Goal: Task Accomplishment & Management: Use online tool/utility

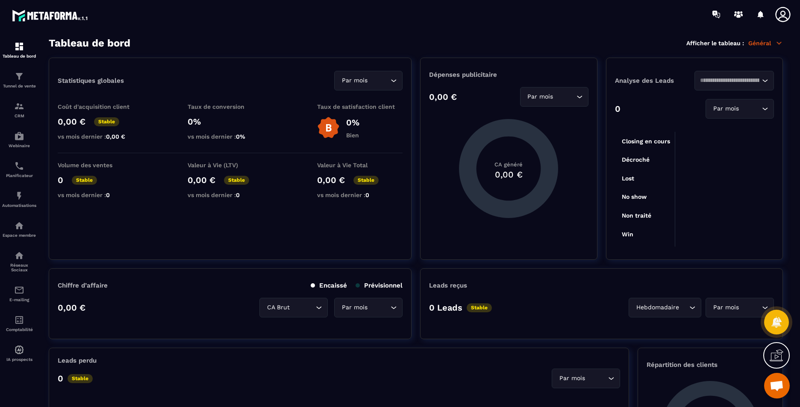
click at [784, 16] on icon at bounding box center [782, 14] width 17 height 17
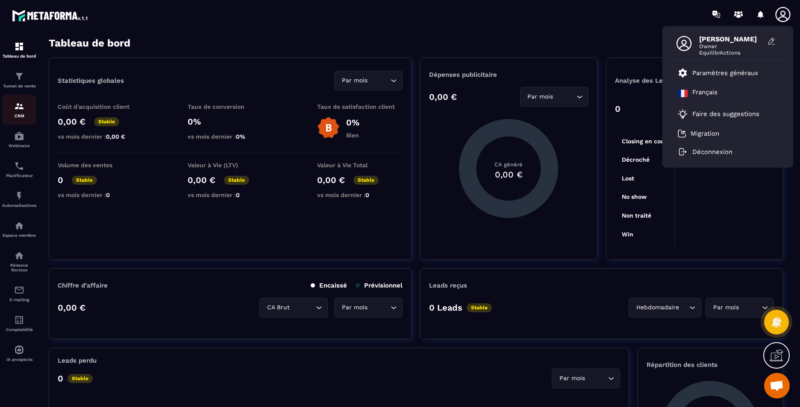
click at [25, 106] on div "CRM" at bounding box center [19, 109] width 34 height 17
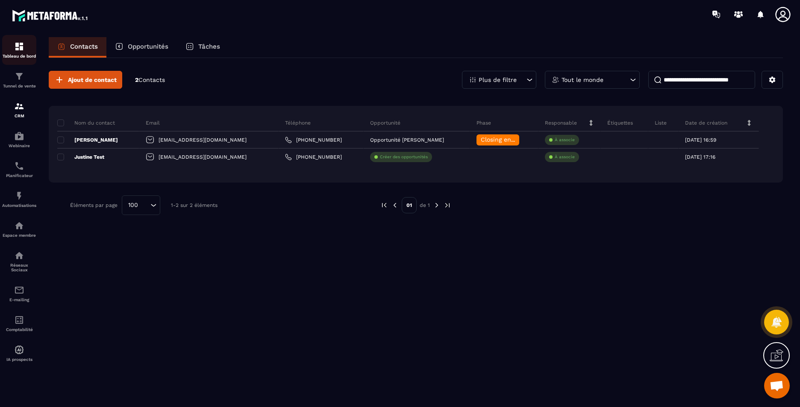
click at [22, 48] on img at bounding box center [19, 46] width 10 height 10
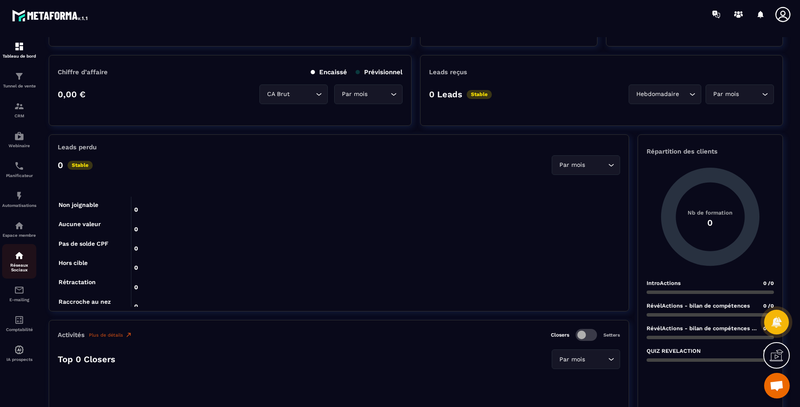
click at [24, 258] on img at bounding box center [19, 256] width 10 height 10
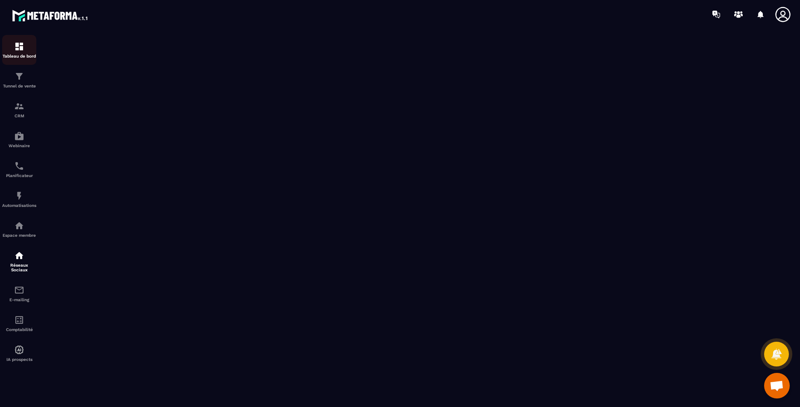
click at [19, 47] on img at bounding box center [19, 46] width 10 height 10
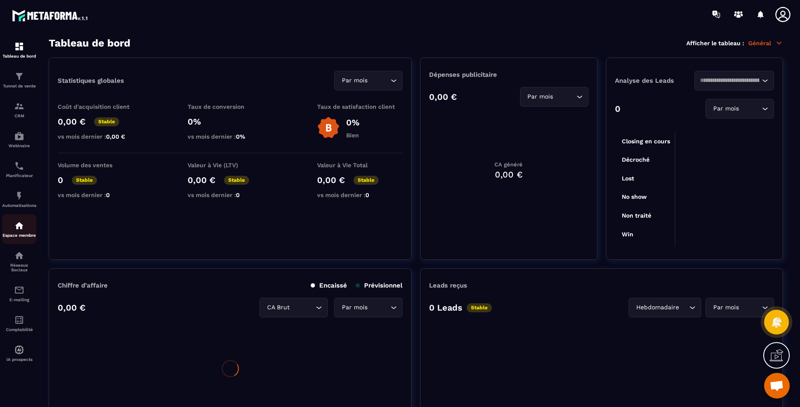
click at [15, 232] on div "Espace membre" at bounding box center [19, 229] width 34 height 17
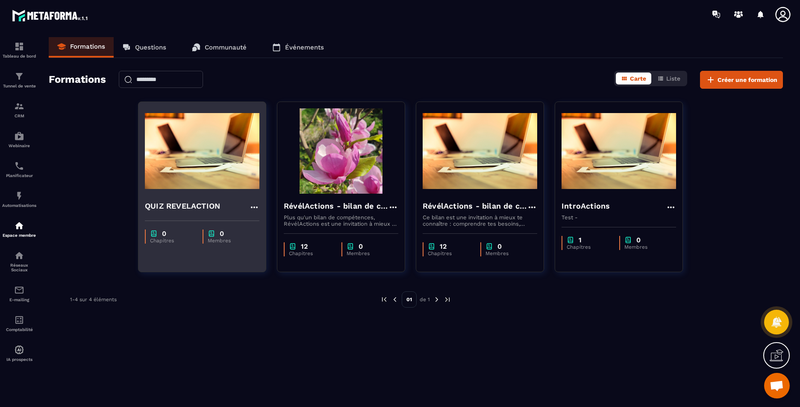
click at [186, 211] on h4 "QUIZ REVELACTION" at bounding box center [182, 206] width 75 height 12
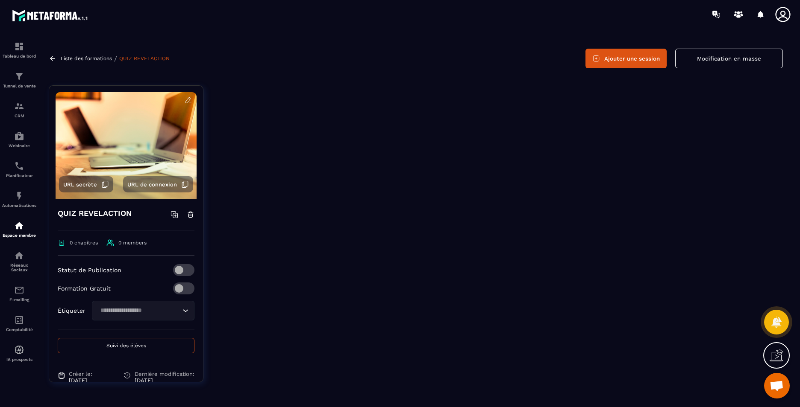
click at [616, 53] on button "Ajouter une session" at bounding box center [625, 59] width 81 height 20
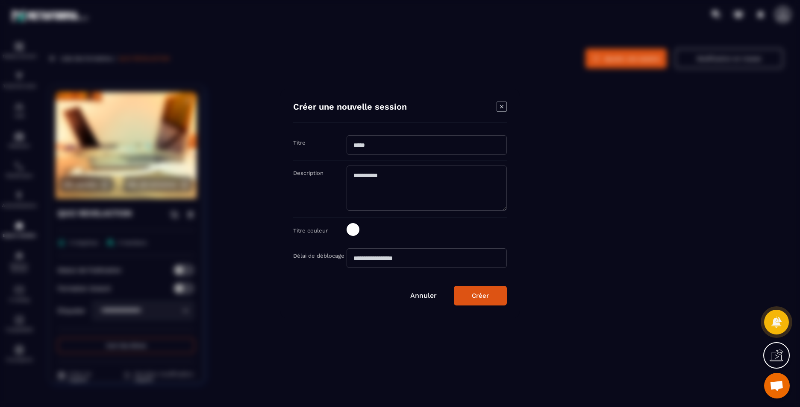
click at [502, 103] on icon "Modal window" at bounding box center [501, 107] width 10 height 10
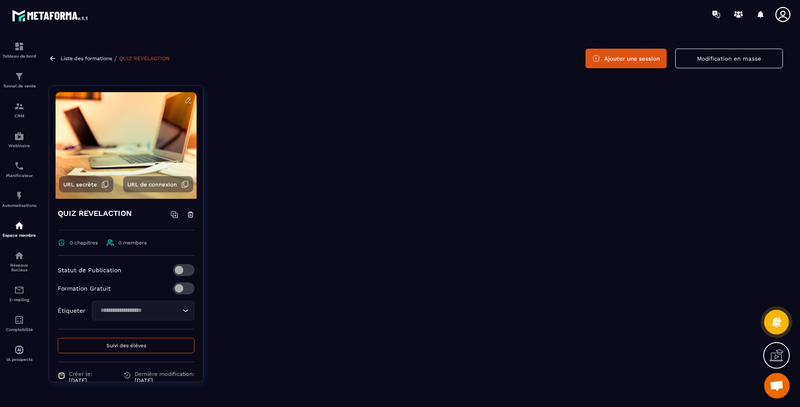
click at [633, 63] on button "Ajouter une session" at bounding box center [625, 59] width 81 height 20
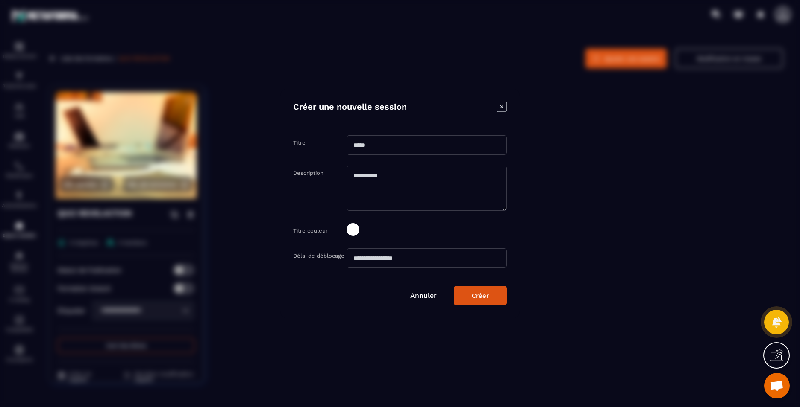
click at [379, 143] on input "Modal window" at bounding box center [426, 145] width 160 height 20
type input "****"
click at [396, 185] on textarea "Modal window" at bounding box center [426, 188] width 160 height 45
click at [438, 179] on textarea "**********" at bounding box center [426, 188] width 160 height 45
type textarea "**********"
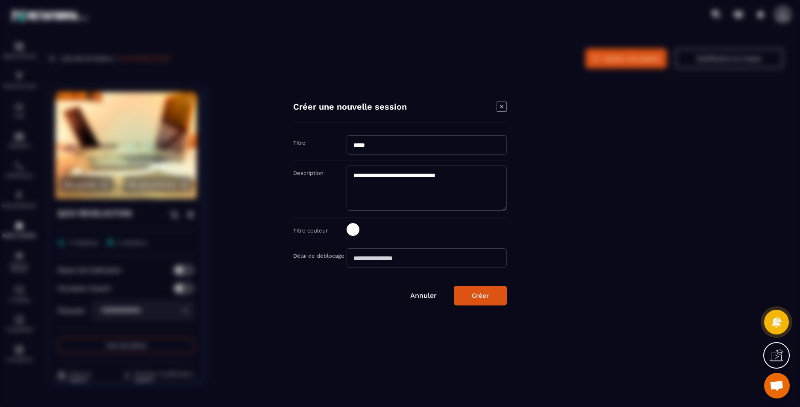
click at [349, 230] on span "Modal window" at bounding box center [352, 229] width 13 height 13
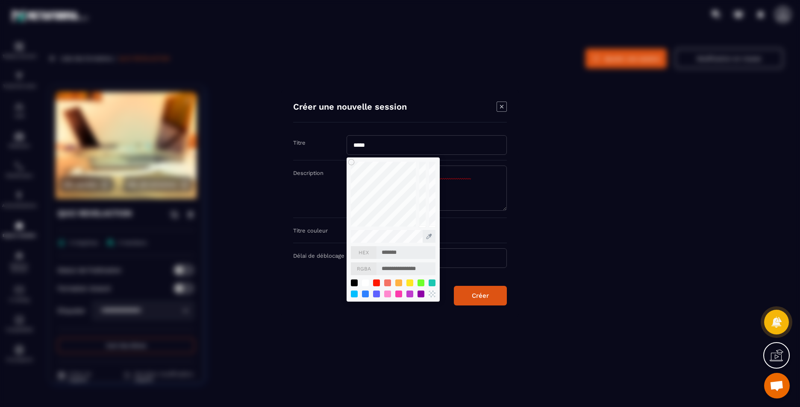
click at [323, 220] on div "**********" at bounding box center [400, 230] width 214 height 25
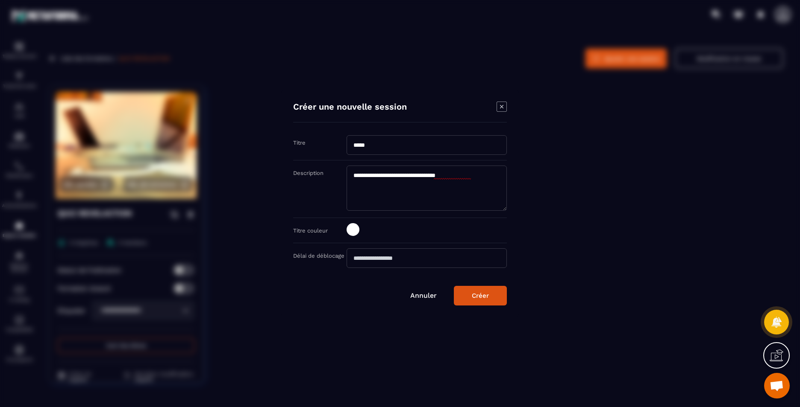
click at [412, 260] on input "Modal window" at bounding box center [426, 259] width 160 height 20
click at [487, 296] on div "Créer" at bounding box center [480, 296] width 17 height 8
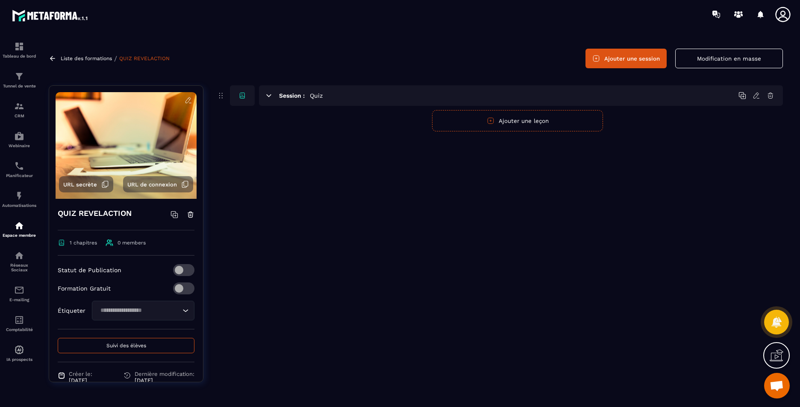
click at [742, 96] on icon at bounding box center [742, 96] width 8 height 8
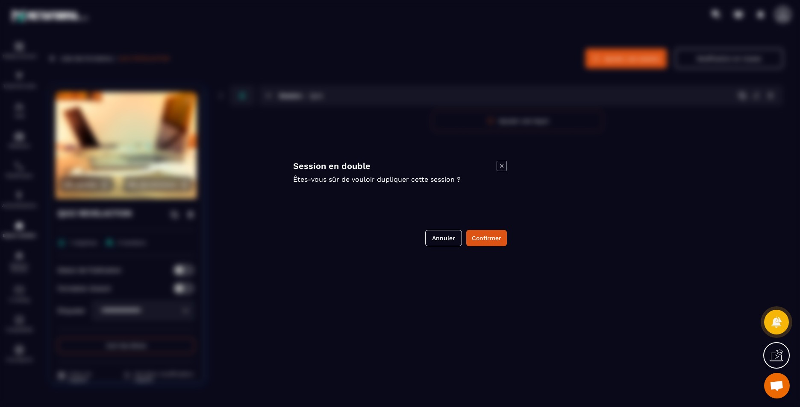
click at [506, 166] on icon "Modal window" at bounding box center [501, 166] width 10 height 10
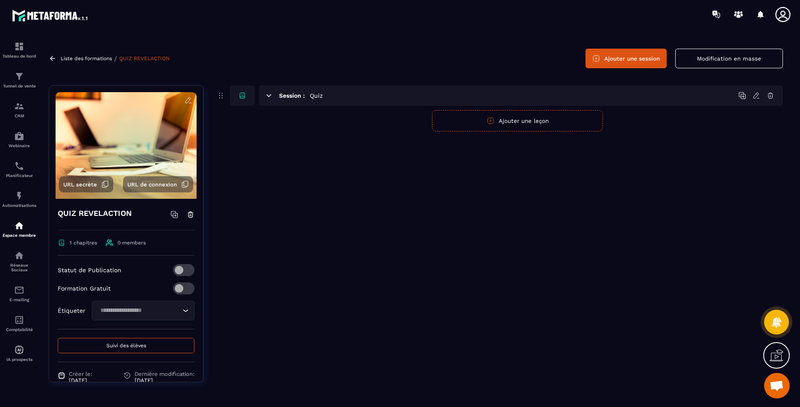
click at [756, 96] on icon at bounding box center [756, 96] width 8 height 8
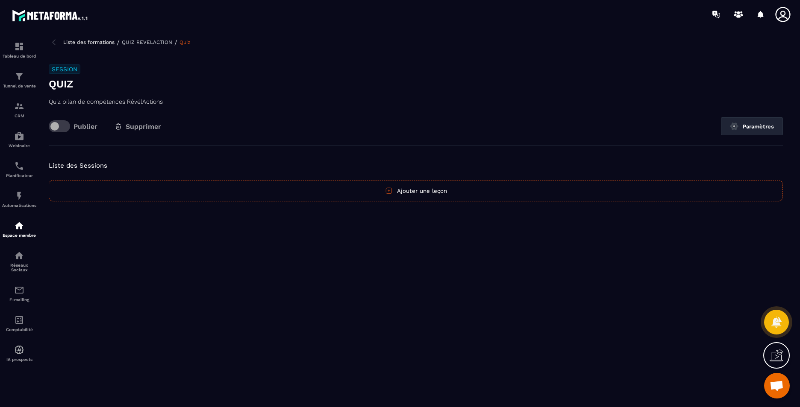
click at [428, 191] on button "Ajouter une leçon" at bounding box center [416, 190] width 734 height 21
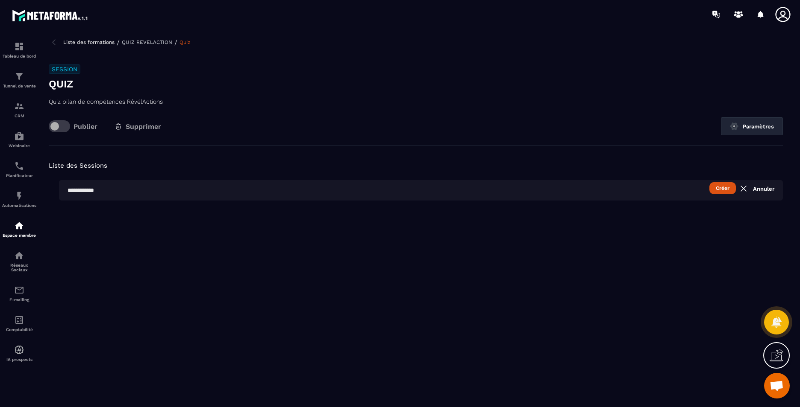
click at [443, 193] on input "text" at bounding box center [421, 190] width 724 height 21
type input "****"
click at [717, 188] on button "Créer" at bounding box center [722, 188] width 26 height 12
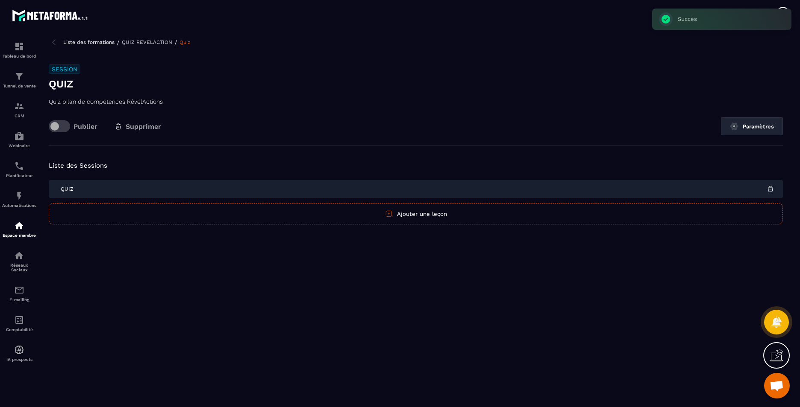
click at [62, 191] on span "Quiz" at bounding box center [67, 189] width 13 height 6
click at [785, 15] on icon at bounding box center [782, 14] width 17 height 17
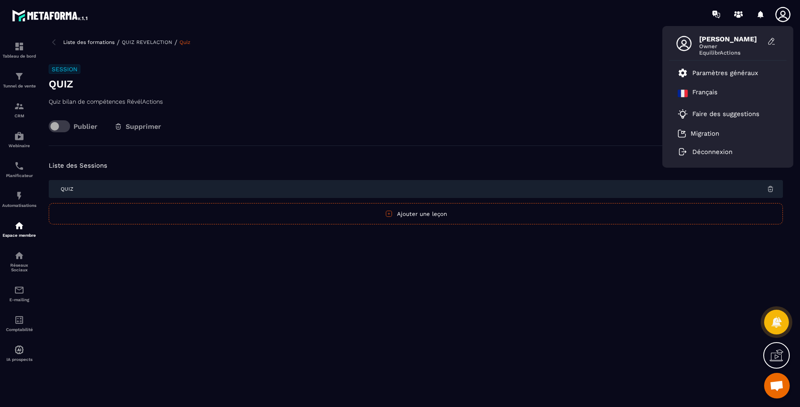
click at [576, 82] on h3 "Quiz" at bounding box center [416, 84] width 734 height 14
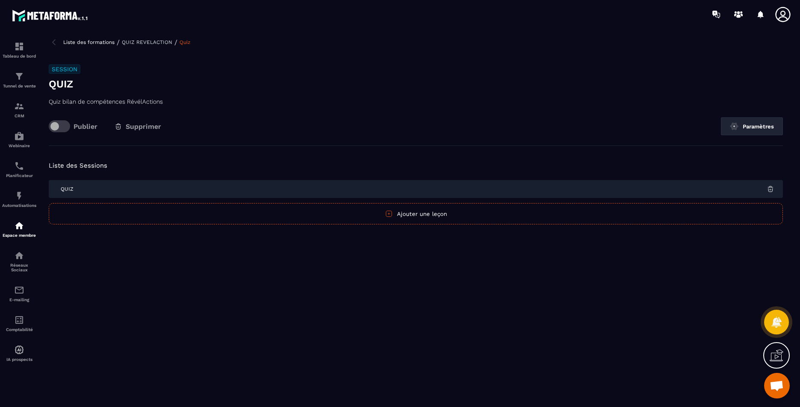
click at [74, 188] on div "Quiz" at bounding box center [416, 189] width 734 height 18
click at [57, 42] on img at bounding box center [54, 42] width 10 height 10
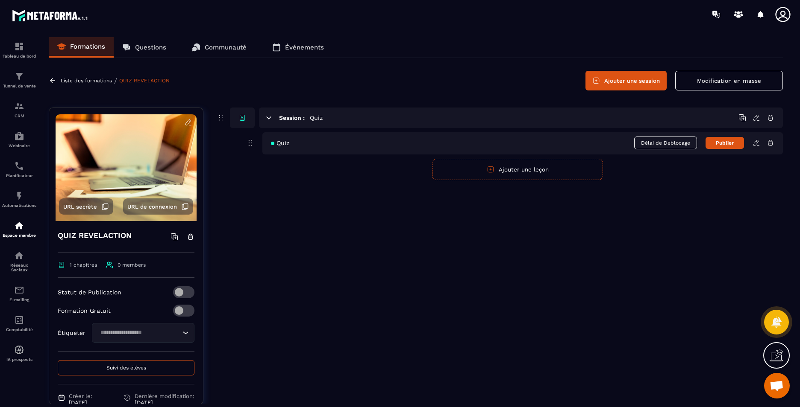
click at [316, 144] on div "Quiz Délai de Déblocage Publier" at bounding box center [522, 143] width 520 height 22
click at [758, 145] on icon at bounding box center [756, 143] width 8 height 8
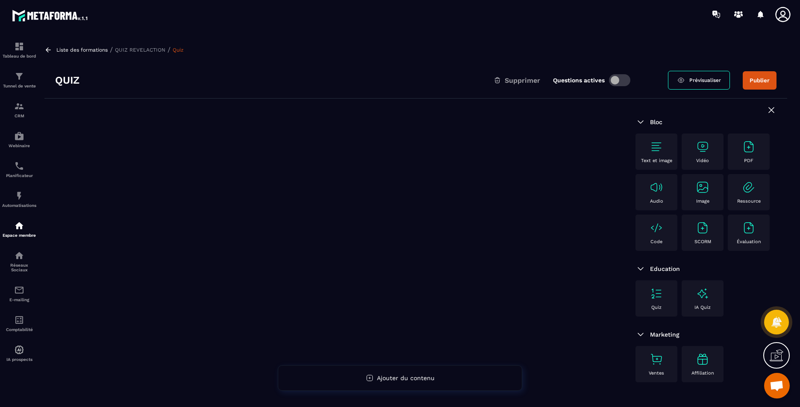
click at [654, 228] on img at bounding box center [656, 228] width 14 height 14
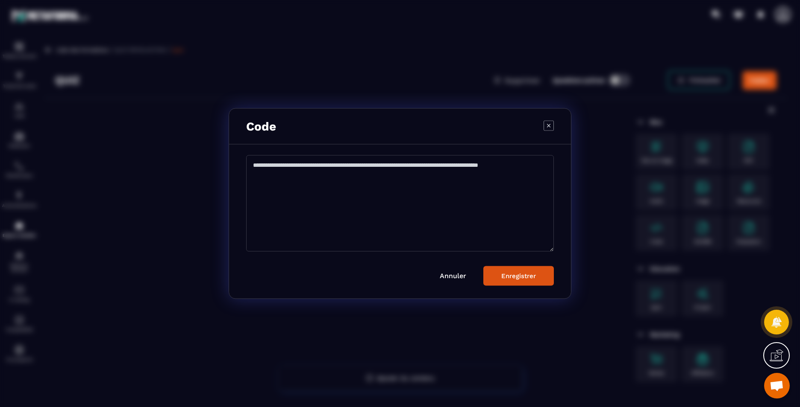
click at [548, 125] on icon "Modal window" at bounding box center [548, 125] width 3 height 3
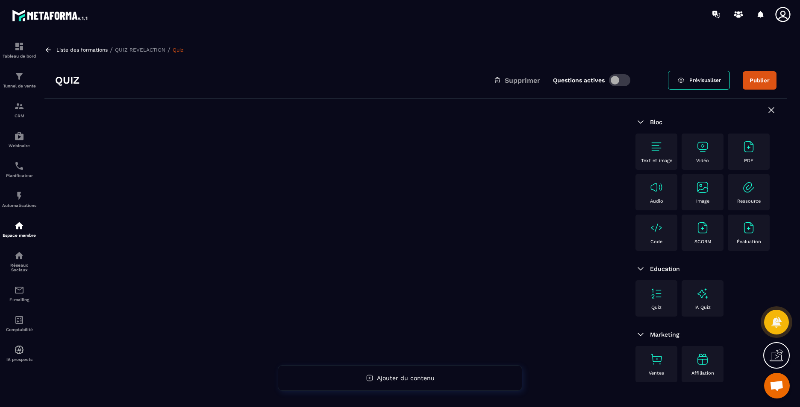
click at [659, 232] on img at bounding box center [656, 228] width 14 height 14
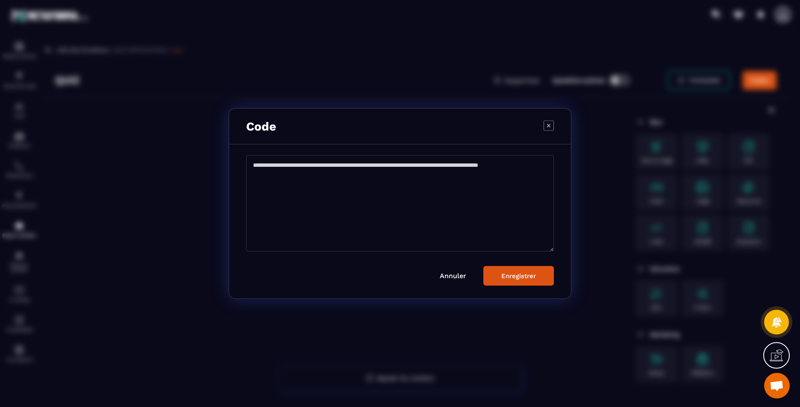
click at [318, 175] on textarea "Modal window" at bounding box center [400, 203] width 308 height 97
paste textarea "**********"
type textarea "**********"
drag, startPoint x: 440, startPoint y: 197, endPoint x: 199, endPoint y: 177, distance: 241.7
click at [199, 177] on section "**********" at bounding box center [400, 203] width 800 height 407
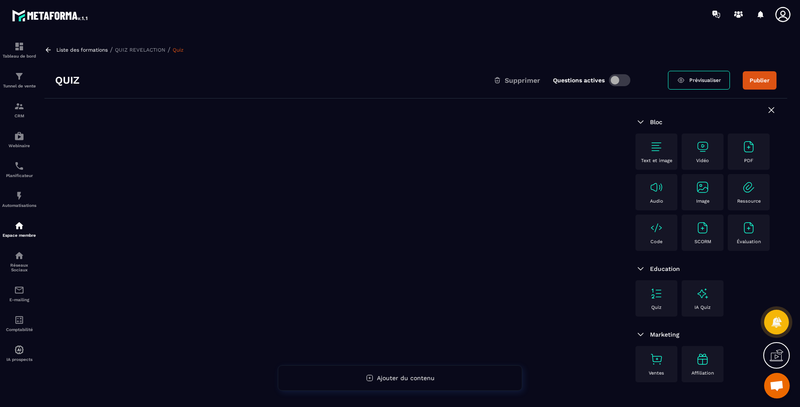
click at [658, 244] on p "Code" at bounding box center [656, 242] width 12 height 6
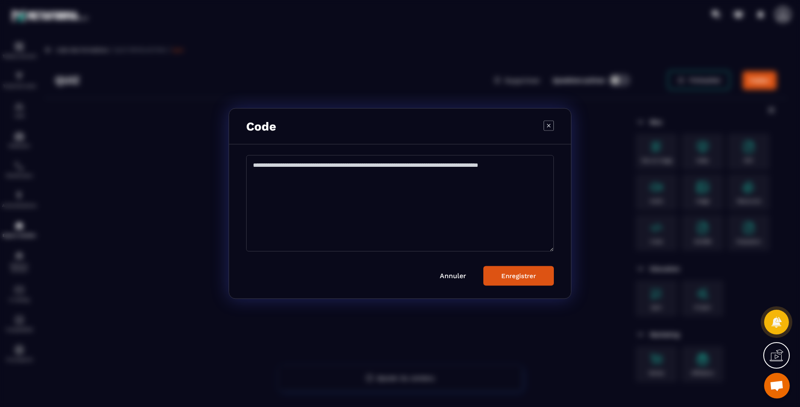
click at [337, 179] on textarea "Modal window" at bounding box center [400, 203] width 308 height 97
paste textarea "**********"
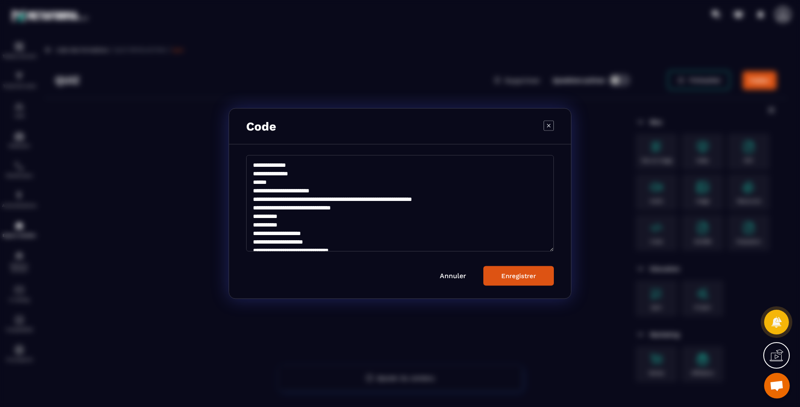
scroll to position [5419, 0]
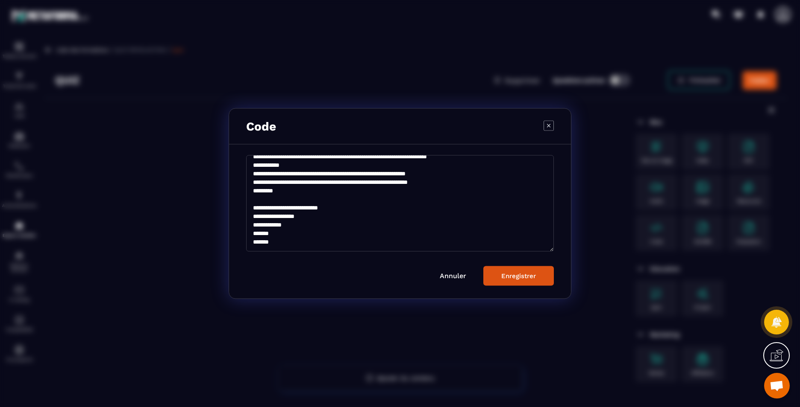
type textarea "**********"
click at [507, 276] on div "Enregistrer" at bounding box center [518, 277] width 35 height 8
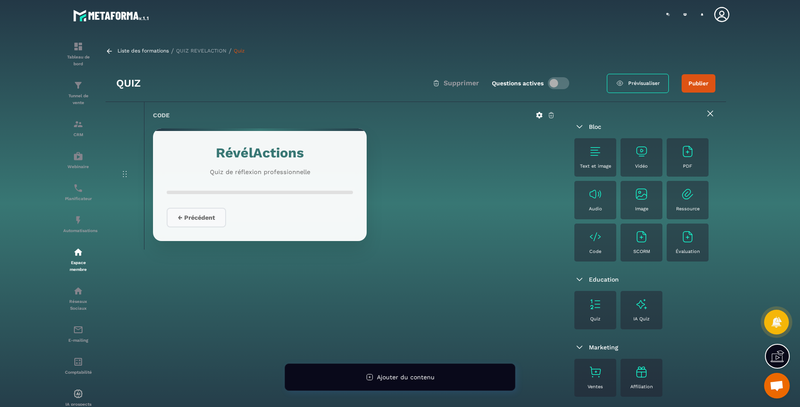
click at [247, 191] on div "RévélActions Quiz de réflexion professionnelle ← Précédent Prêt·e à aller plus …" at bounding box center [260, 185] width 214 height 113
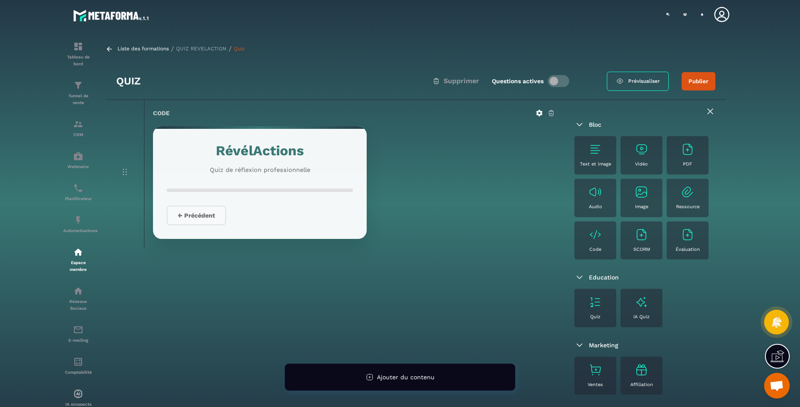
scroll to position [0, 0]
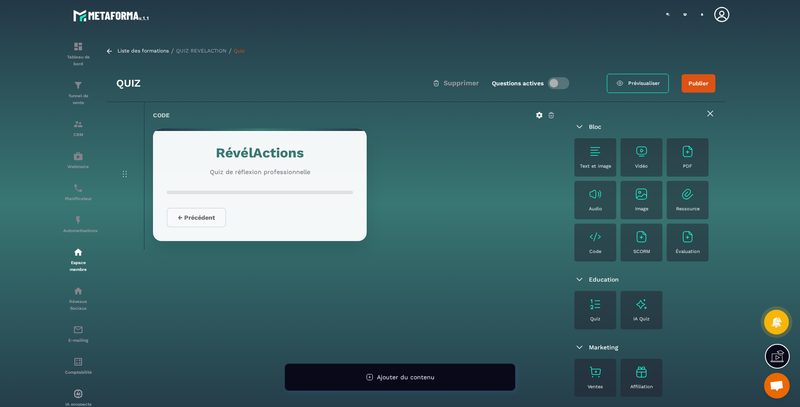
click at [153, 114] on h6 "Code" at bounding box center [161, 115] width 17 height 9
click at [121, 173] on icon at bounding box center [125, 174] width 10 height 10
click at [189, 214] on button "← Précédent" at bounding box center [196, 218] width 59 height 20
click at [238, 165] on div "RévélActions Quiz de réflexion professionnelle" at bounding box center [260, 159] width 186 height 35
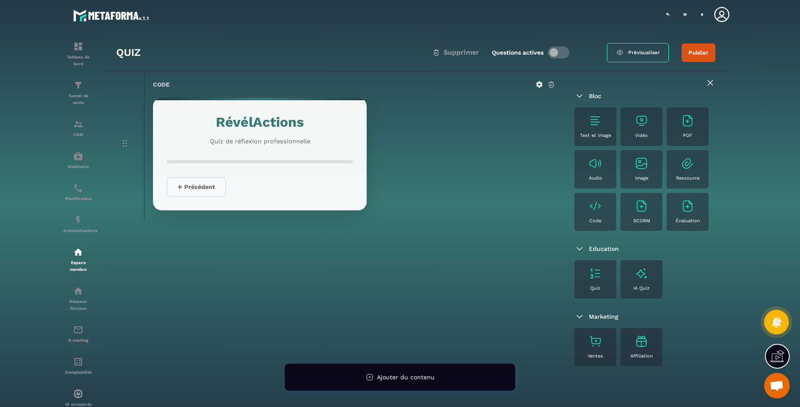
scroll to position [59, 0]
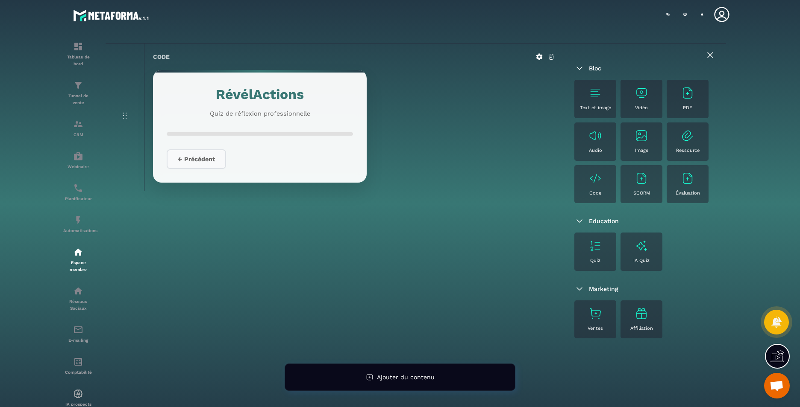
click at [606, 178] on div "Code" at bounding box center [594, 185] width 33 height 26
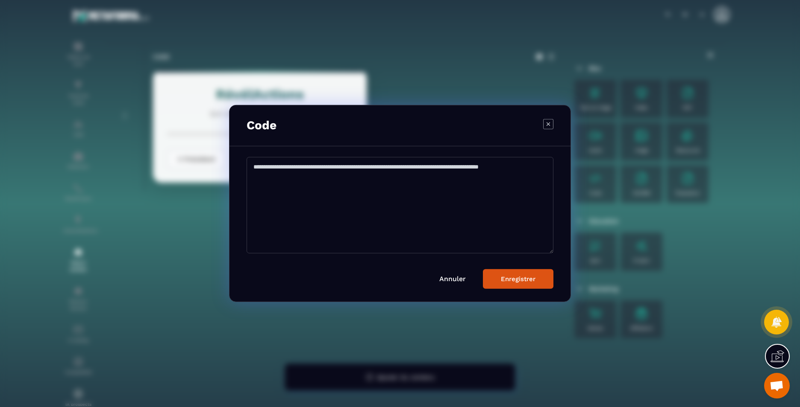
click at [219, 215] on div "Modal window" at bounding box center [400, 203] width 800 height 407
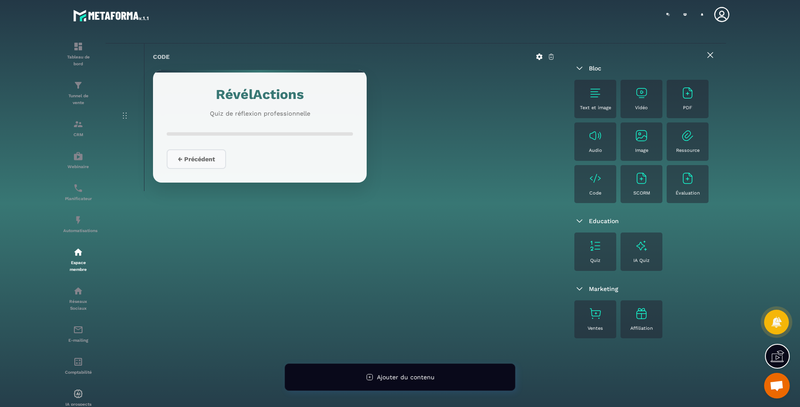
click at [215, 79] on div "RévélActions Quiz de réflexion professionnelle ← Précédent Prêt·e à aller plus …" at bounding box center [260, 126] width 214 height 113
click at [218, 101] on h1 "RévélActions" at bounding box center [260, 95] width 186 height 22
click at [208, 158] on button "← Précédent" at bounding box center [196, 159] width 59 height 20
click at [277, 154] on div "← Précédent" at bounding box center [260, 159] width 186 height 20
click at [540, 58] on icon at bounding box center [539, 56] width 6 height 6
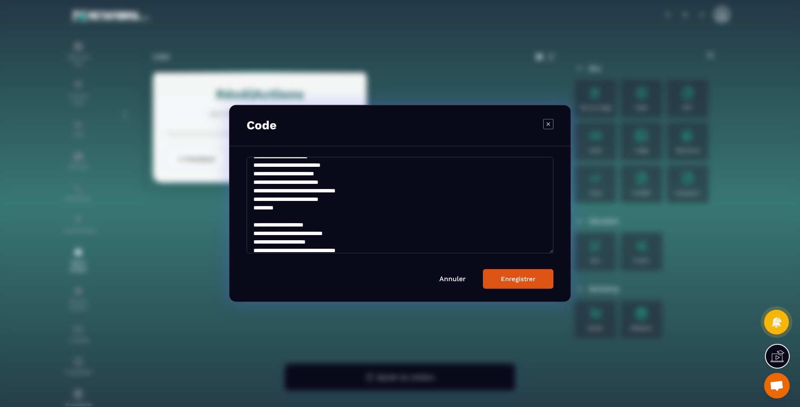
scroll to position [1367, 0]
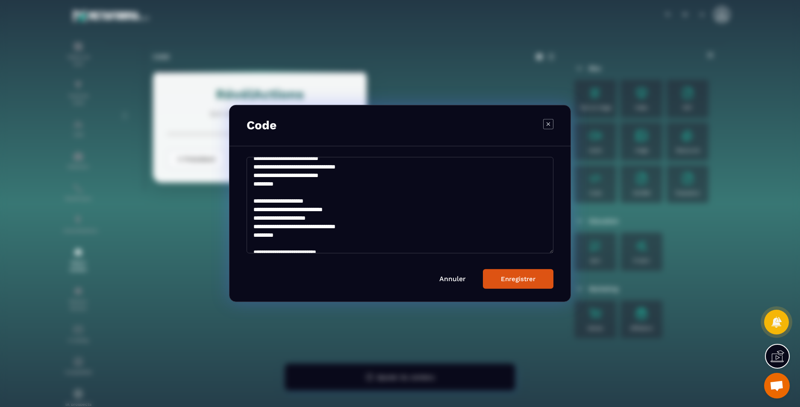
click at [550, 123] on icon "Modal window" at bounding box center [548, 124] width 10 height 10
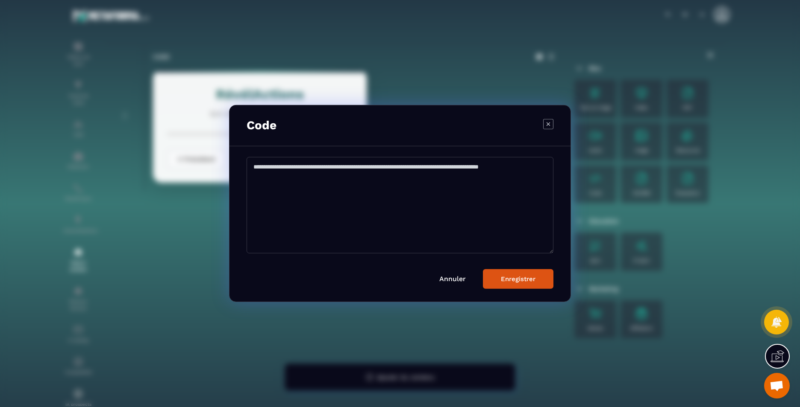
scroll to position [0, 0]
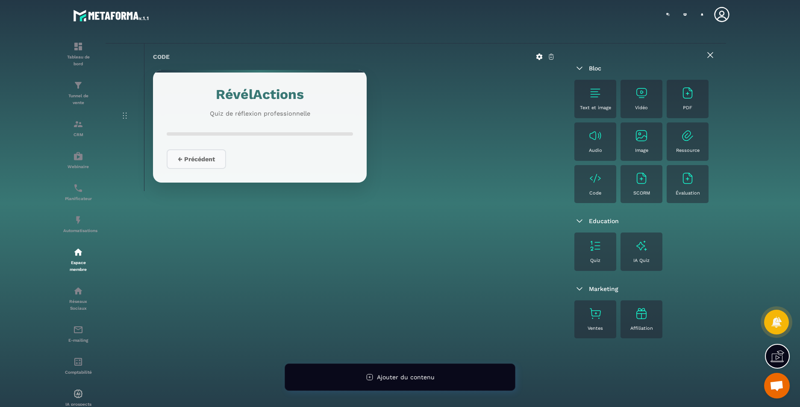
click at [585, 250] on div "Quiz" at bounding box center [594, 252] width 33 height 26
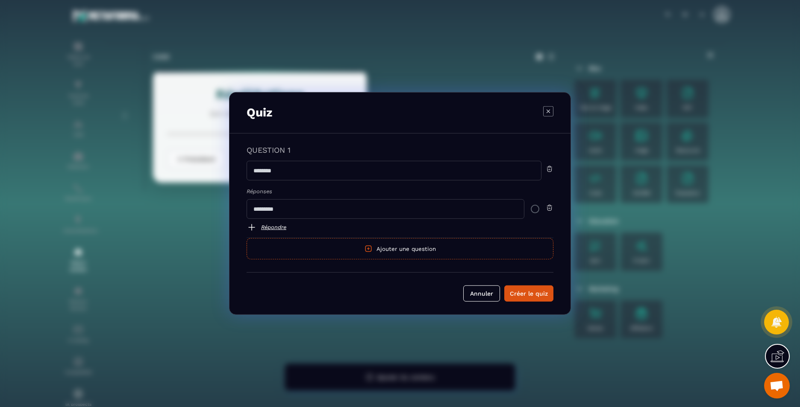
click at [548, 111] on icon "Modal window" at bounding box center [547, 110] width 3 height 3
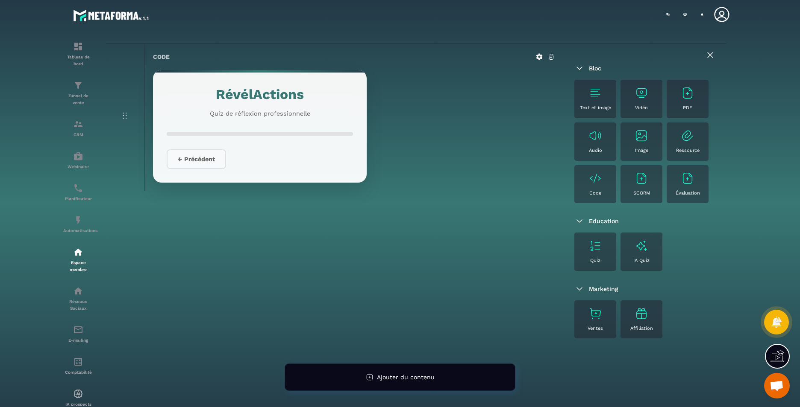
click at [551, 54] on icon at bounding box center [550, 57] width 5 height 6
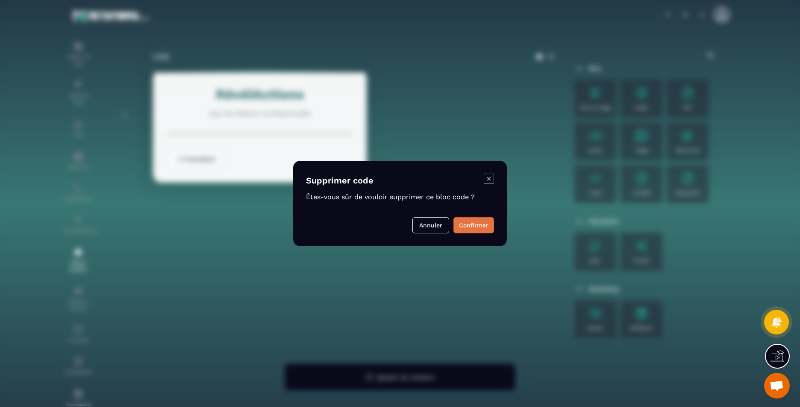
click at [475, 229] on button "Confirmer" at bounding box center [473, 225] width 41 height 16
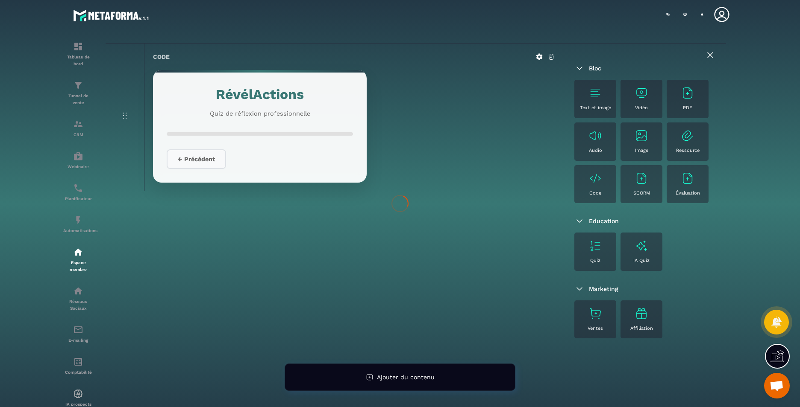
scroll to position [55, 0]
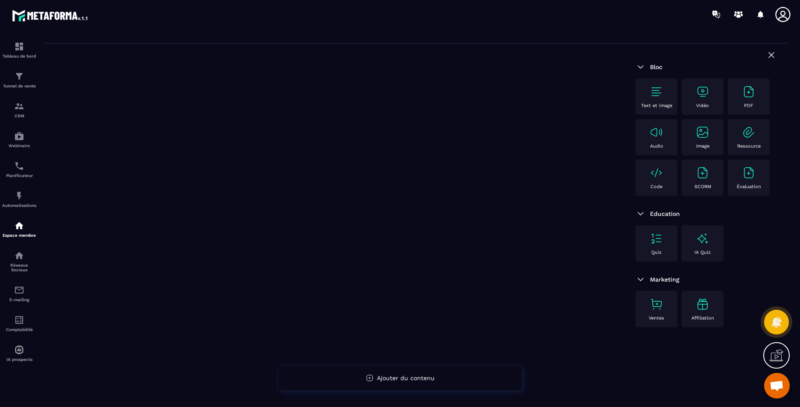
click at [662, 181] on div "Code" at bounding box center [655, 177] width 33 height 23
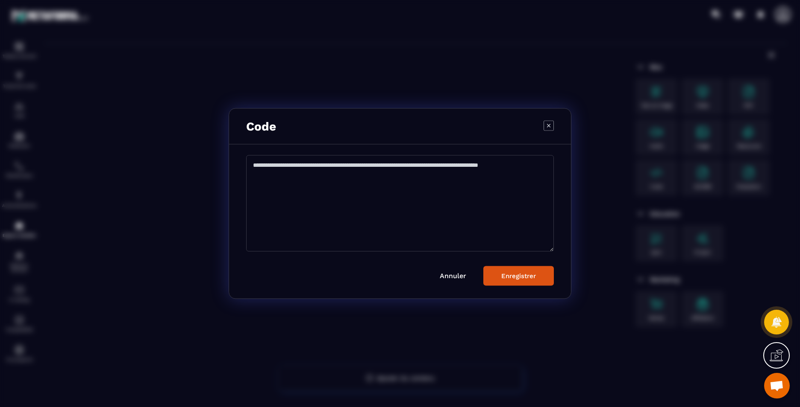
click at [284, 190] on textarea "Modal window" at bounding box center [400, 203] width 308 height 97
click at [284, 163] on textarea "Modal window" at bounding box center [400, 203] width 308 height 97
paste textarea "**********"
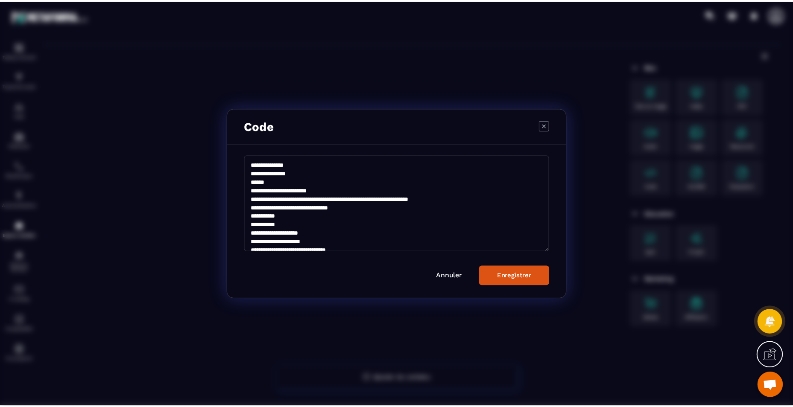
scroll to position [5718, 0]
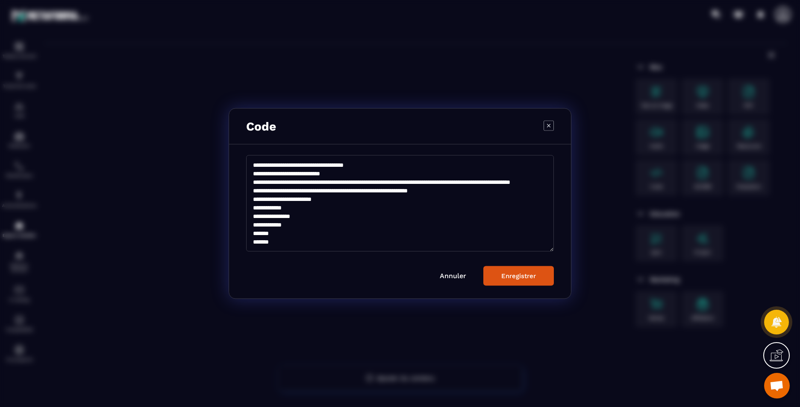
type textarea "**********"
click at [516, 276] on div "Enregistrer" at bounding box center [518, 277] width 35 height 8
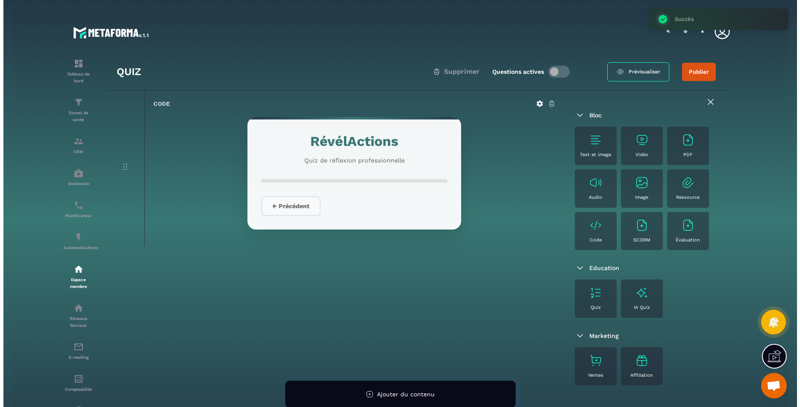
scroll to position [59, 0]
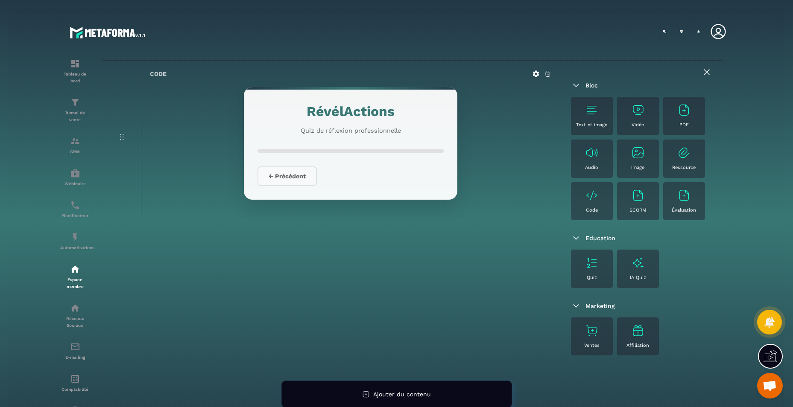
click at [548, 72] on icon at bounding box center [547, 74] width 5 height 6
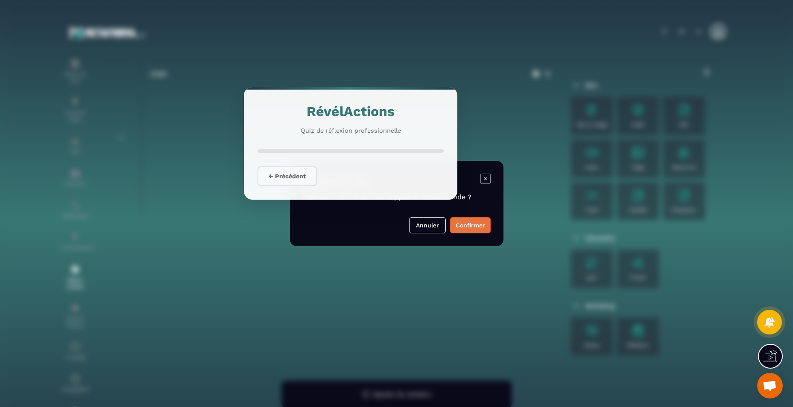
click at [478, 233] on button "Confirmer" at bounding box center [470, 225] width 41 height 16
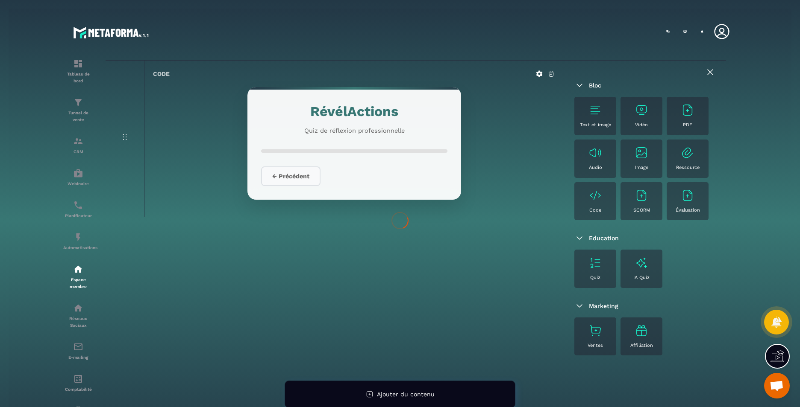
scroll to position [55, 0]
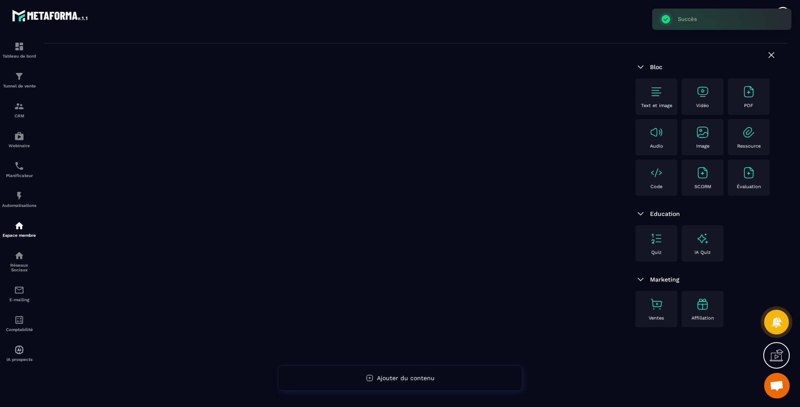
click at [653, 181] on div "Code" at bounding box center [655, 177] width 33 height 23
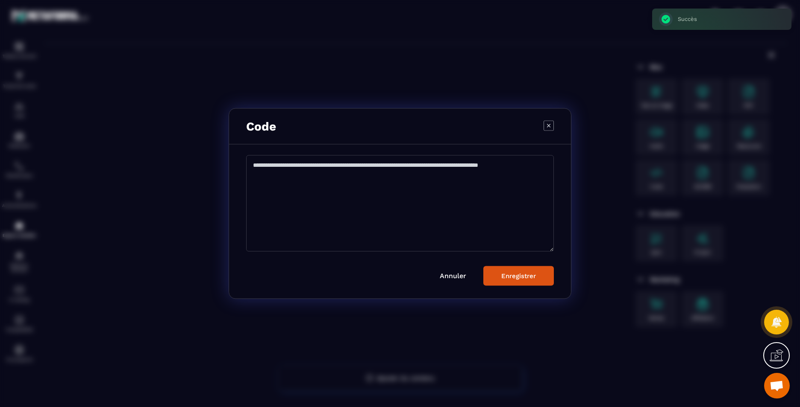
click at [322, 185] on textarea "Modal window" at bounding box center [400, 203] width 308 height 97
paste textarea "**********"
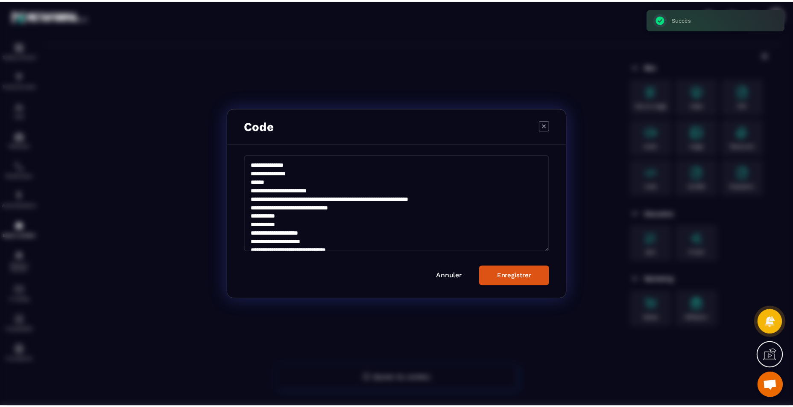
scroll to position [5718, 0]
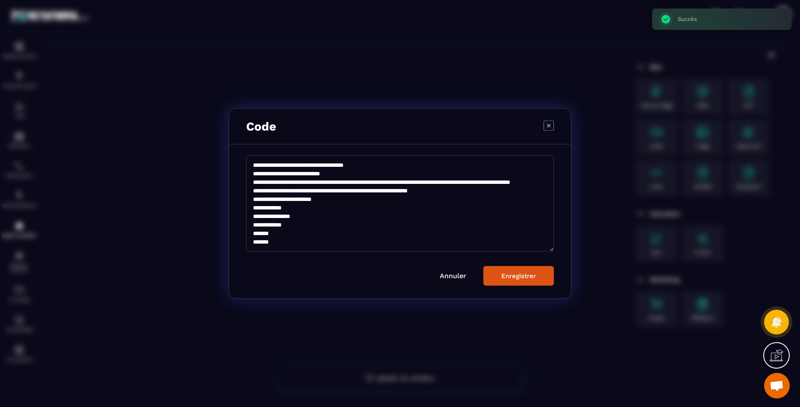
type textarea "**********"
click at [515, 274] on div "Enregistrer" at bounding box center [518, 277] width 35 height 8
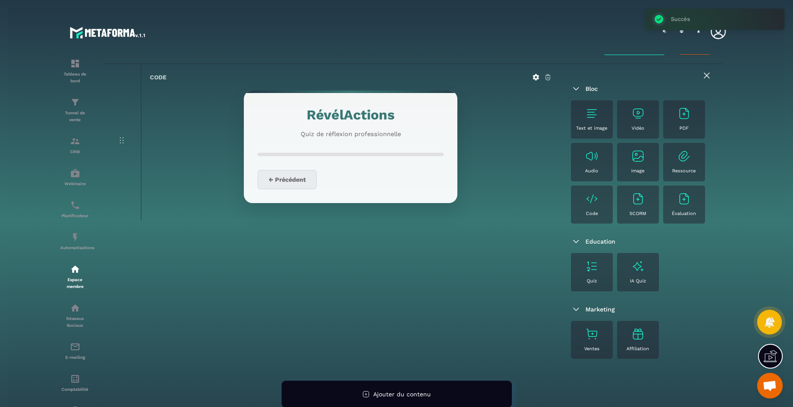
click at [282, 178] on button "← Précédent" at bounding box center [287, 180] width 59 height 20
click at [352, 125] on h1 "RévélActions" at bounding box center [351, 115] width 186 height 22
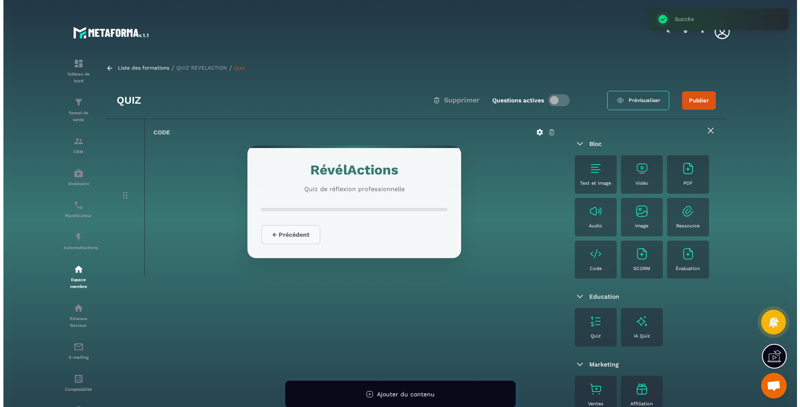
scroll to position [59, 0]
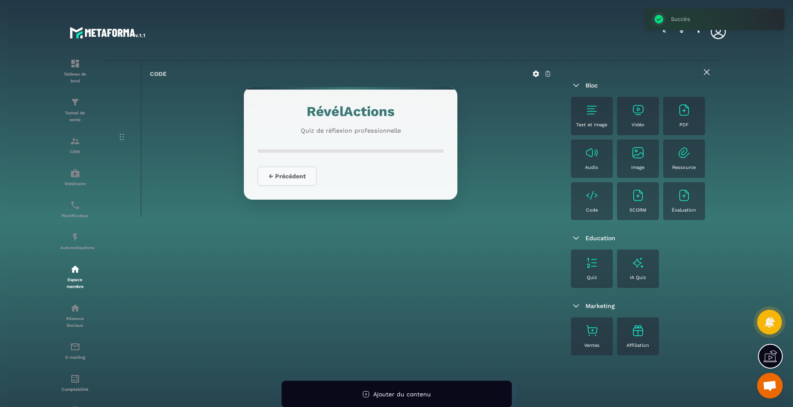
click at [122, 138] on icon at bounding box center [122, 137] width 10 height 10
click at [549, 70] on icon at bounding box center [548, 74] width 8 height 8
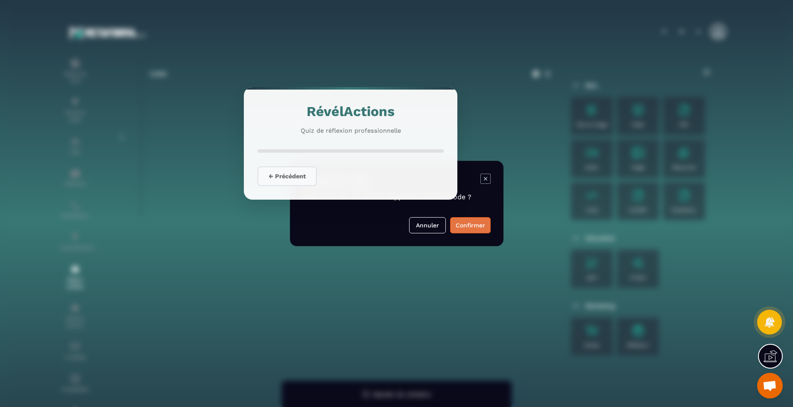
click at [484, 230] on button "Confirmer" at bounding box center [470, 225] width 41 height 16
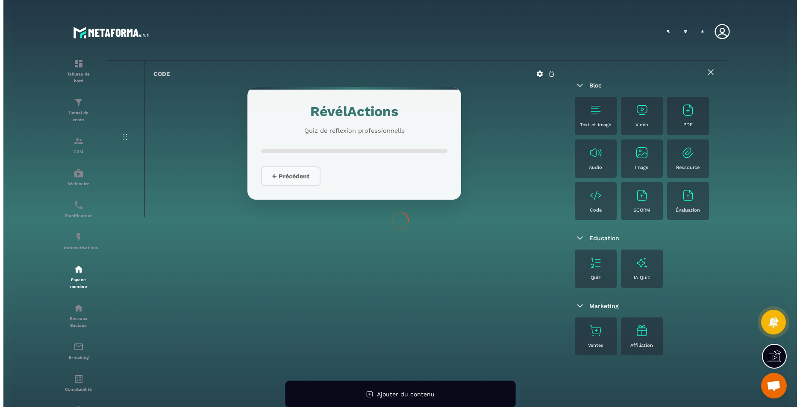
scroll to position [55, 0]
